Goal: Find specific page/section: Find specific page/section

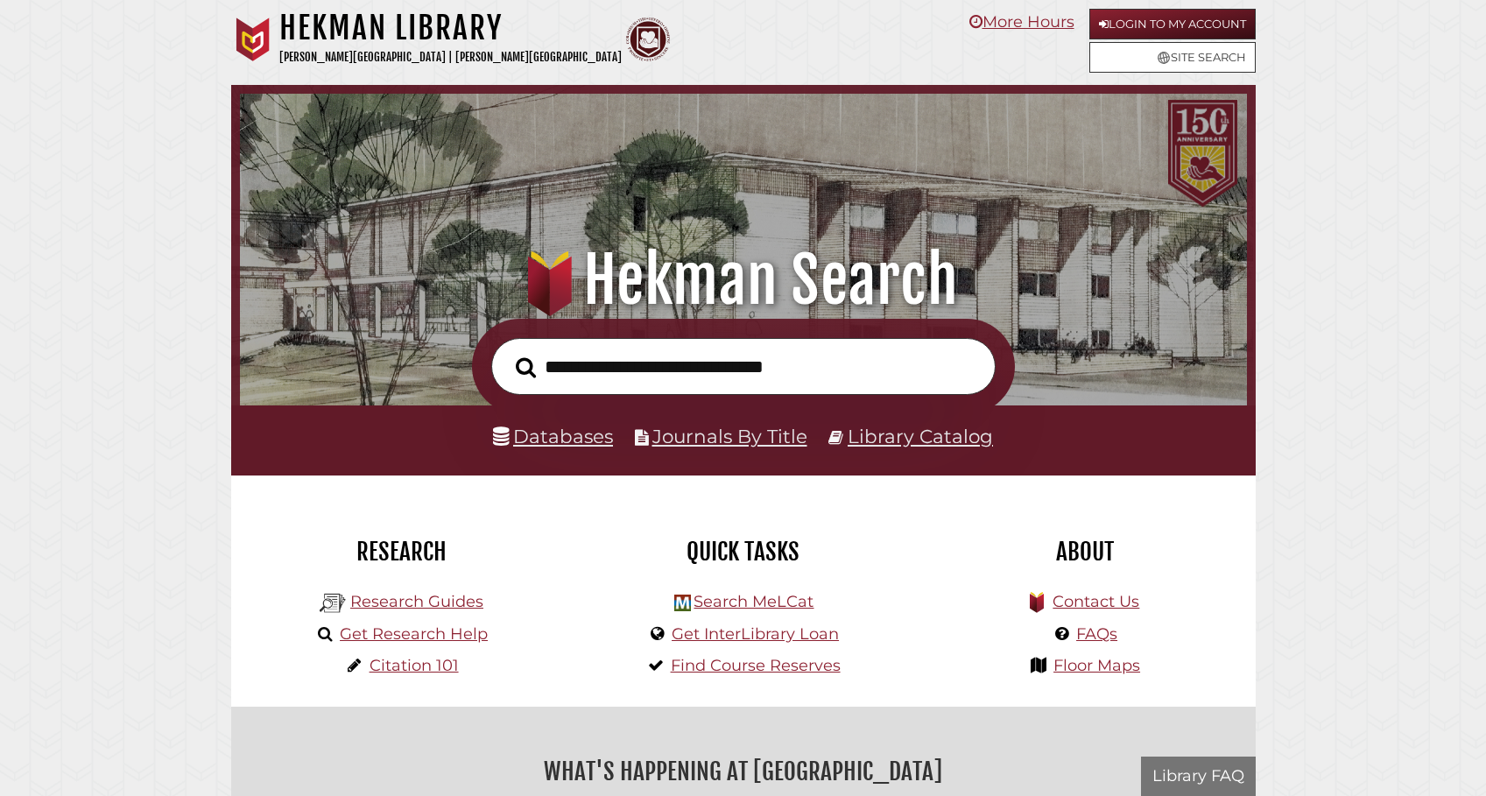
scroll to position [333, 998]
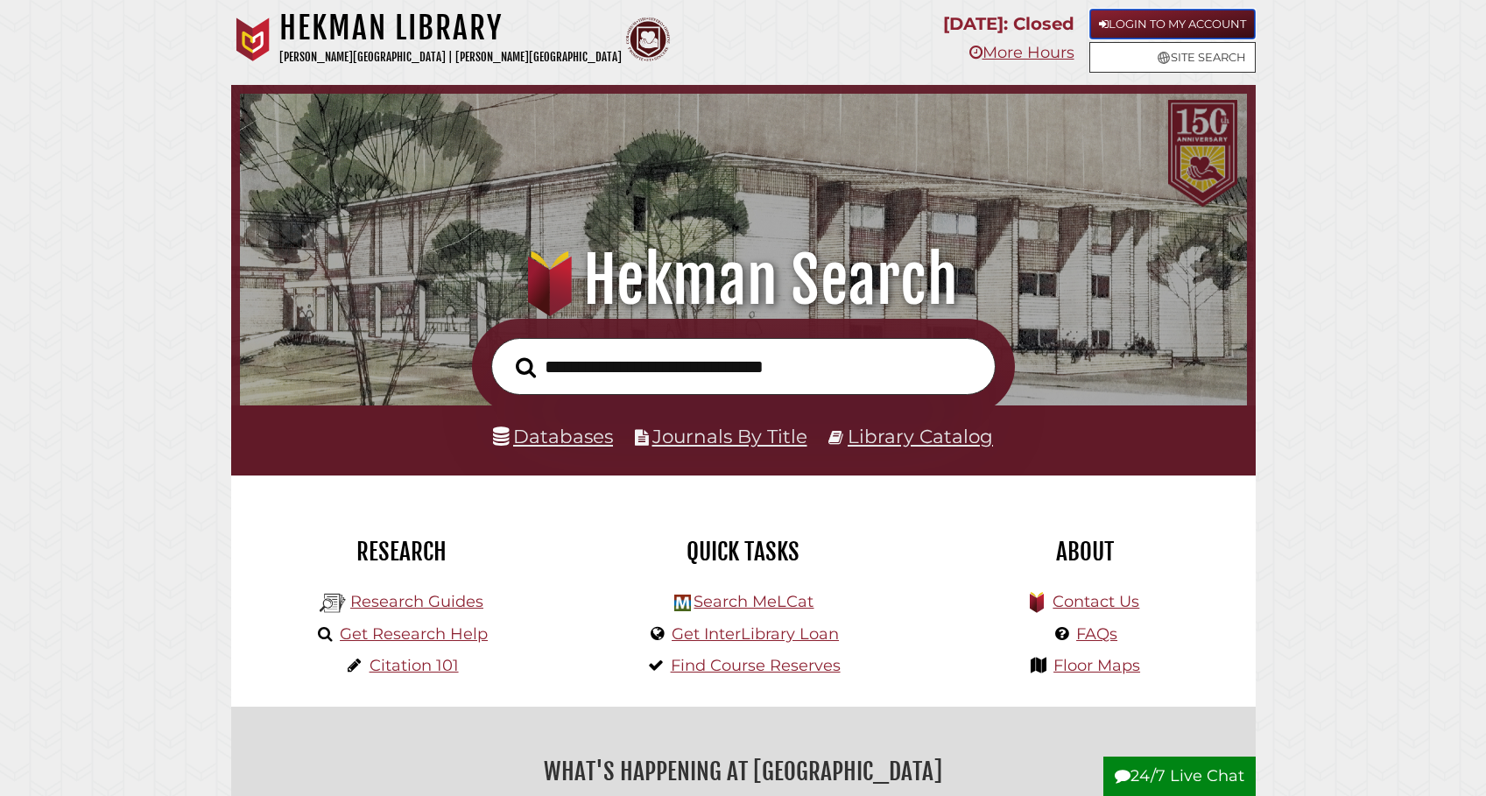
click at [1178, 26] on link "Login to My Account" at bounding box center [1172, 24] width 166 height 31
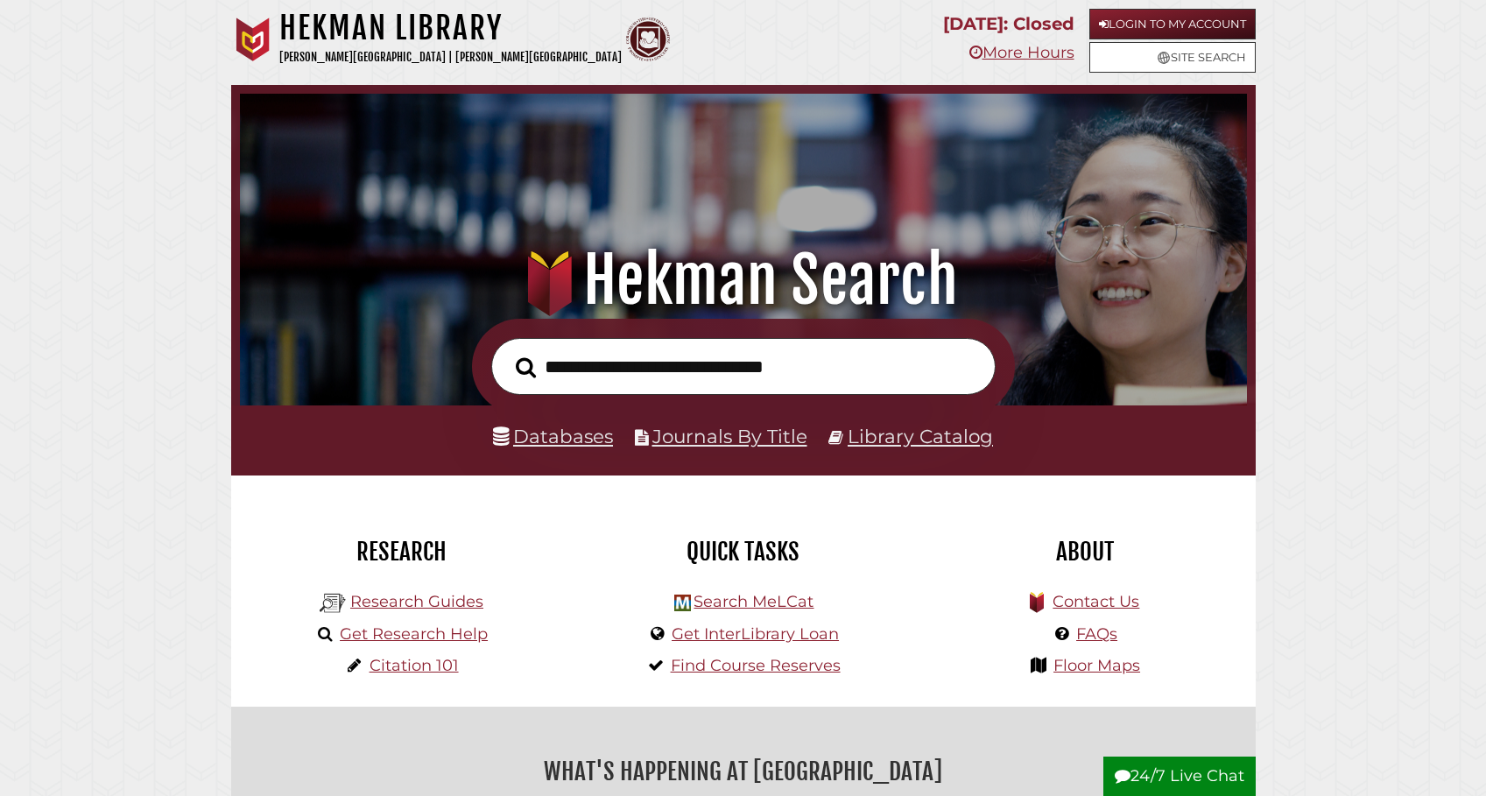
scroll to position [333, 998]
click at [588, 439] on link "Databases" at bounding box center [553, 436] width 120 height 23
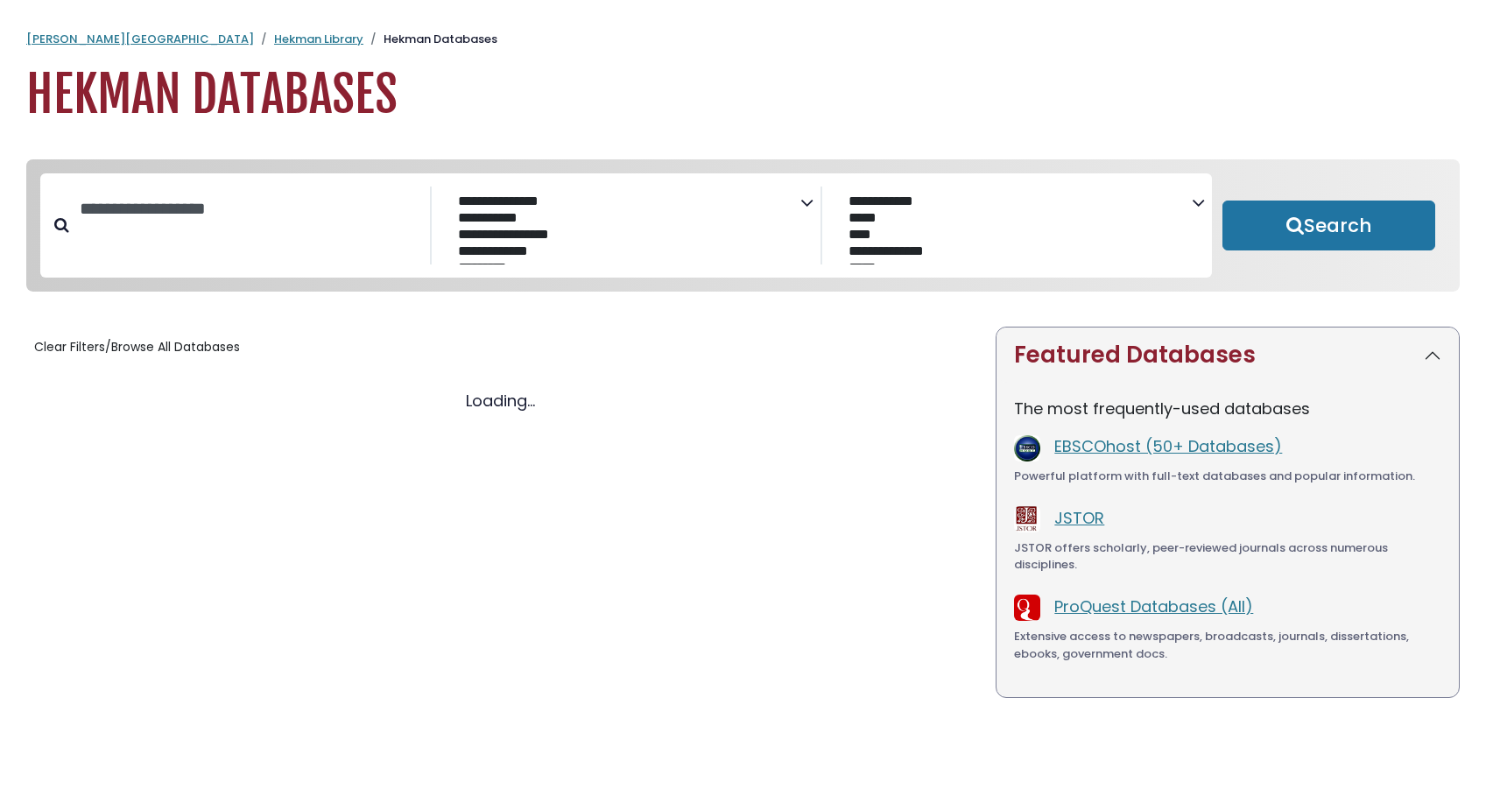
select select "Database Subject Filter"
select select "Database Vendors Filter"
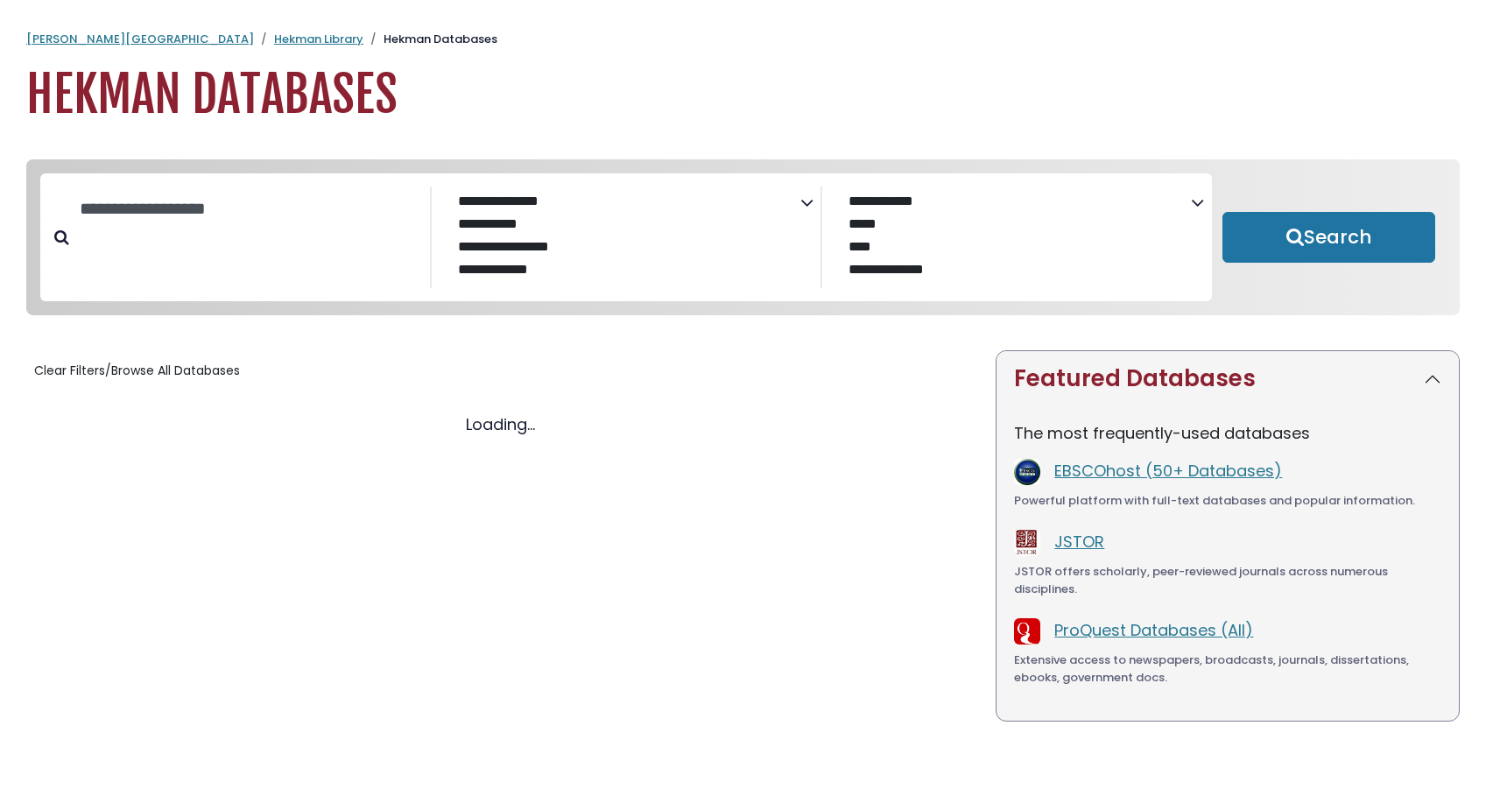
select select "Database Subject Filter"
select select "Database Vendors Filter"
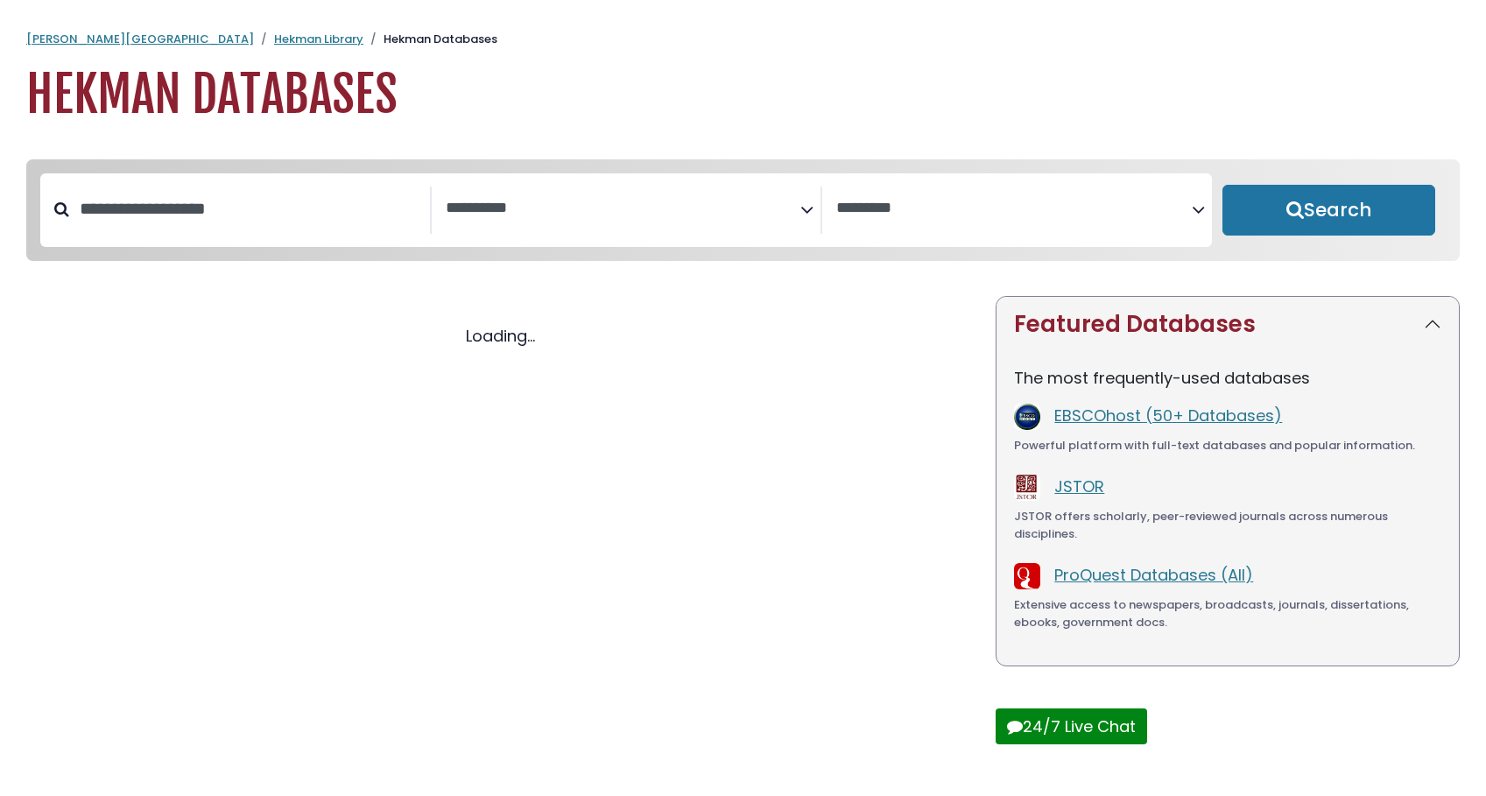
select select "Database Subject Filter"
select select "Database Vendors Filter"
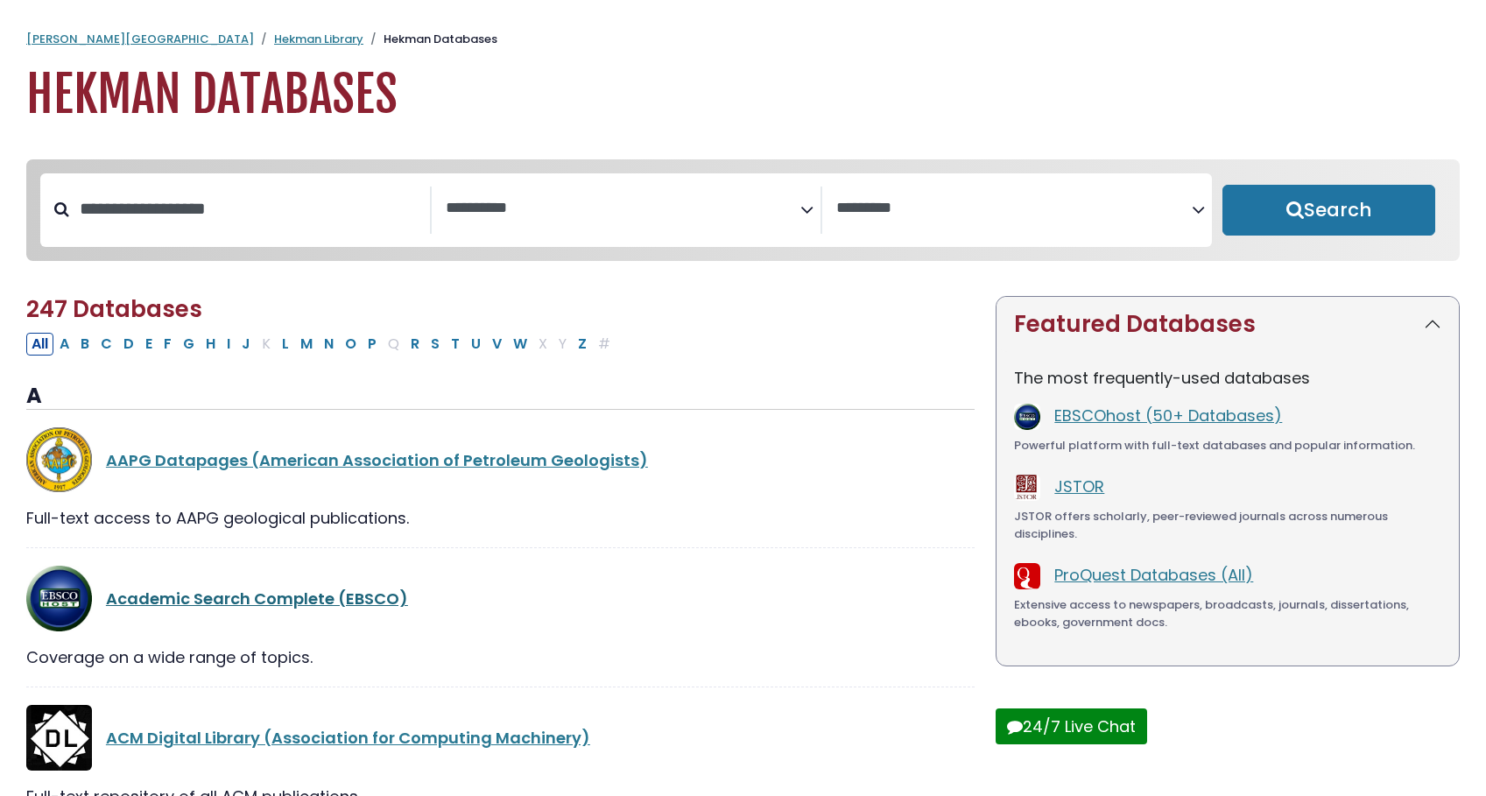
click at [226, 601] on link "Academic Search Complete (EBSCO)" at bounding box center [257, 599] width 302 height 22
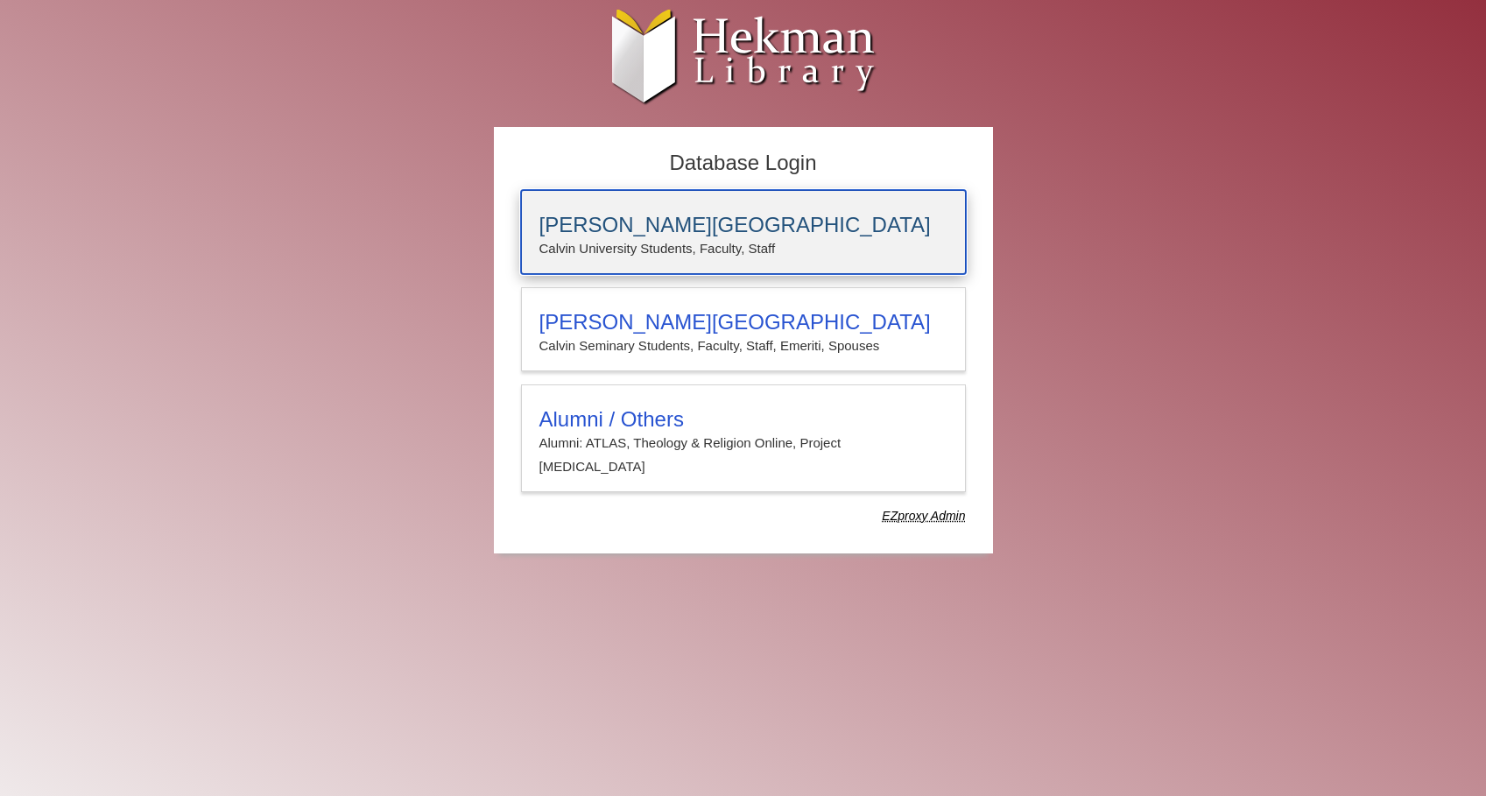
click at [637, 213] on h3 "[PERSON_NAME][GEOGRAPHIC_DATA]" at bounding box center [743, 225] width 408 height 25
